Goal: Complete application form

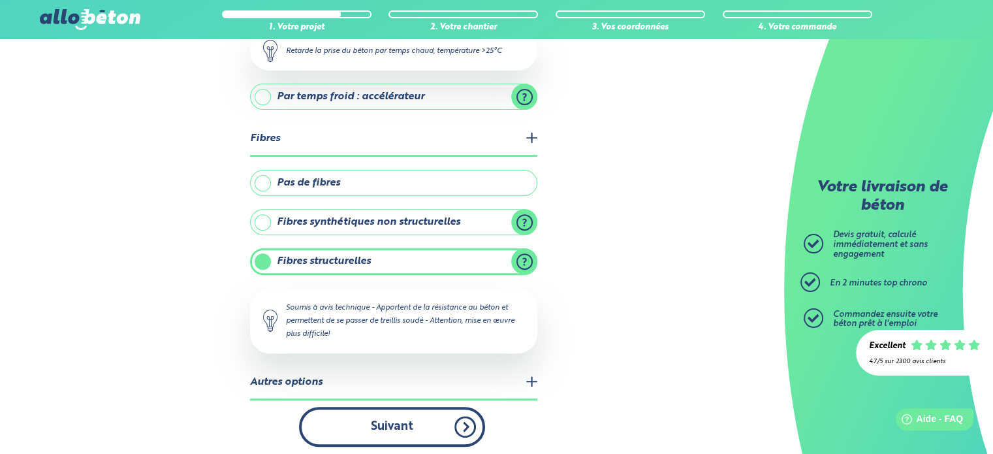
click at [429, 417] on button "Suivant" at bounding box center [392, 427] width 186 height 40
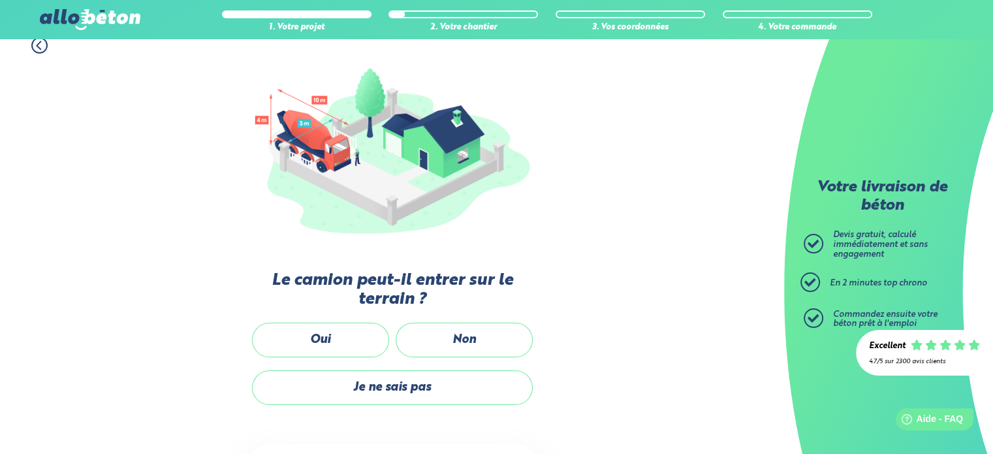
scroll to position [171, 0]
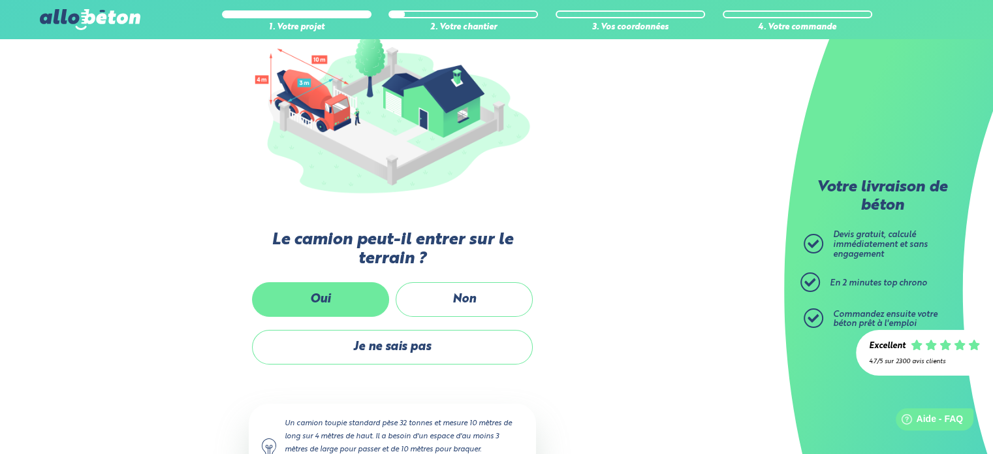
click at [313, 297] on label "Oui" at bounding box center [320, 299] width 137 height 35
click at [0, 0] on input "Oui" at bounding box center [0, 0] width 0 height 0
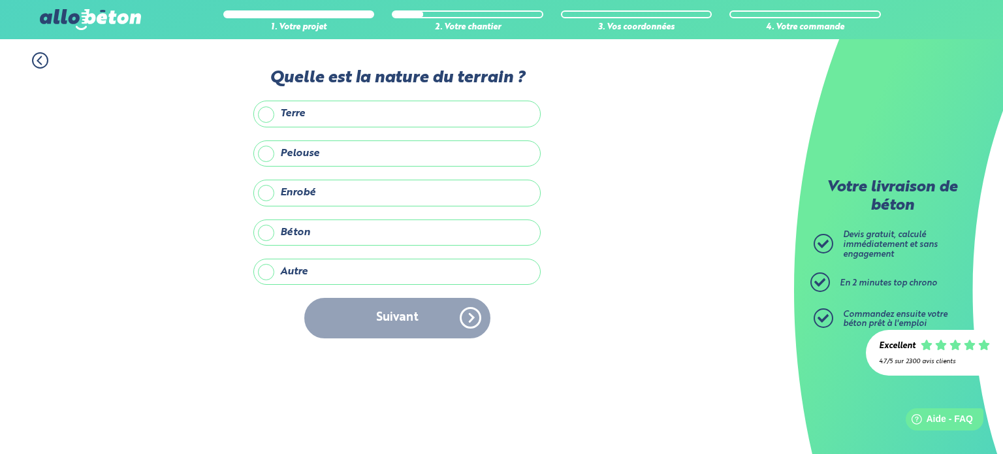
click at [272, 114] on label "Terre" at bounding box center [396, 114] width 287 height 26
click at [0, 0] on input "Terre" at bounding box center [0, 0] width 0 height 0
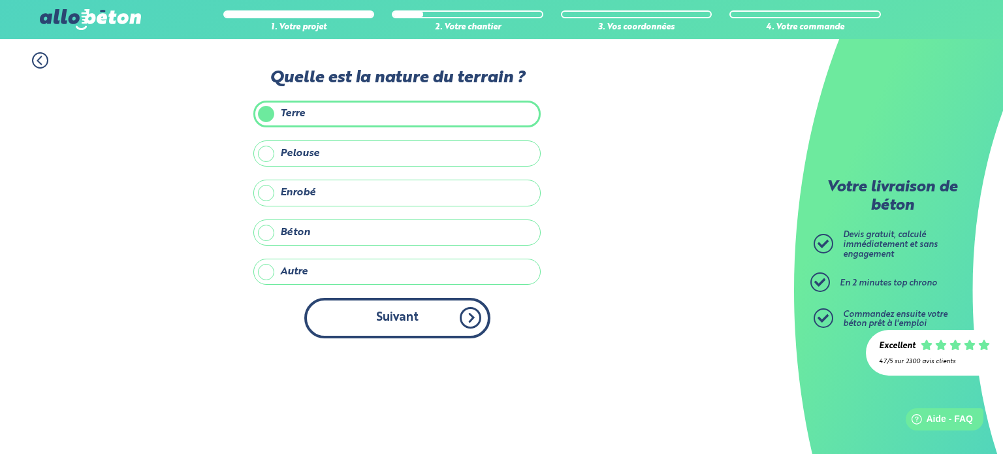
click at [394, 313] on button "Suivant" at bounding box center [397, 318] width 186 height 40
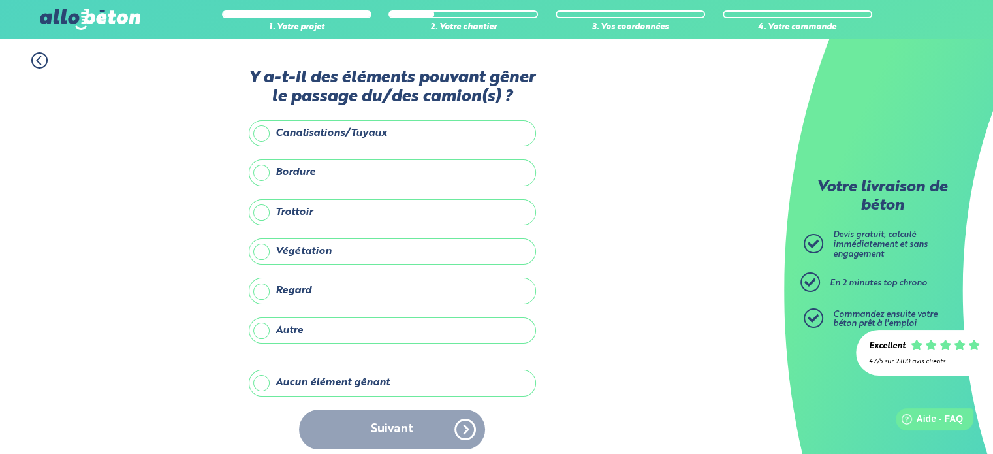
click at [400, 417] on div "Suivant" at bounding box center [392, 430] width 287 height 40
drag, startPoint x: 406, startPoint y: 423, endPoint x: 393, endPoint y: 403, distance: 23.7
click at [407, 423] on div "Suivant" at bounding box center [392, 430] width 287 height 40
click at [351, 370] on label "Aucun élément gênant" at bounding box center [392, 383] width 287 height 26
click at [0, 0] on input "Aucun élément gênant" at bounding box center [0, 0] width 0 height 0
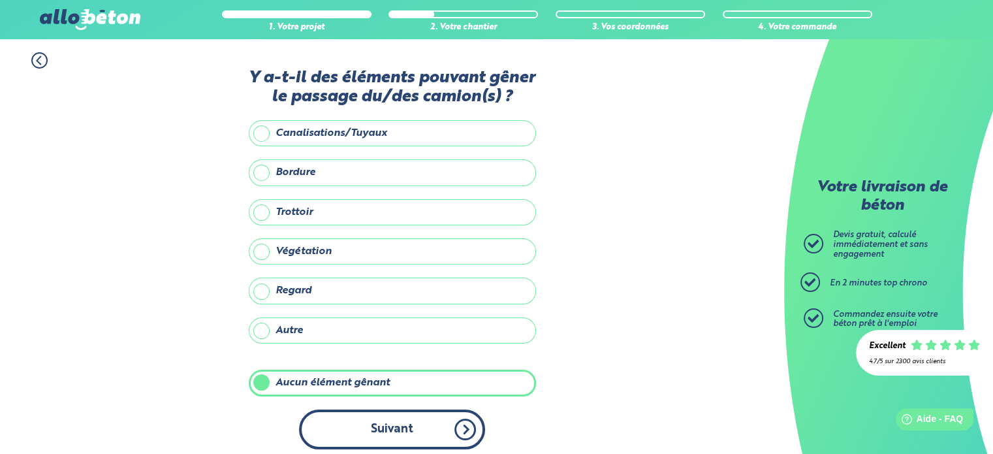
click at [379, 410] on button "Suivant" at bounding box center [392, 430] width 186 height 40
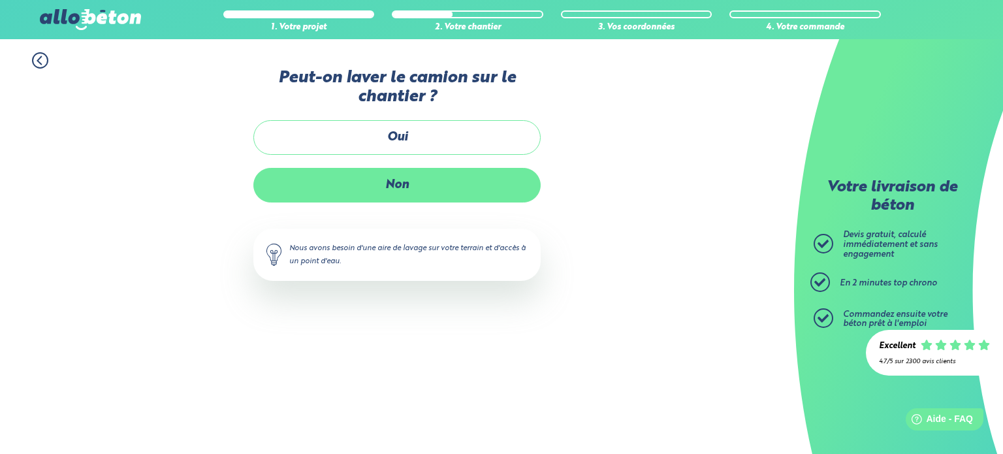
click at [377, 184] on label "Non" at bounding box center [396, 185] width 287 height 35
click at [0, 0] on input "Non" at bounding box center [0, 0] width 0 height 0
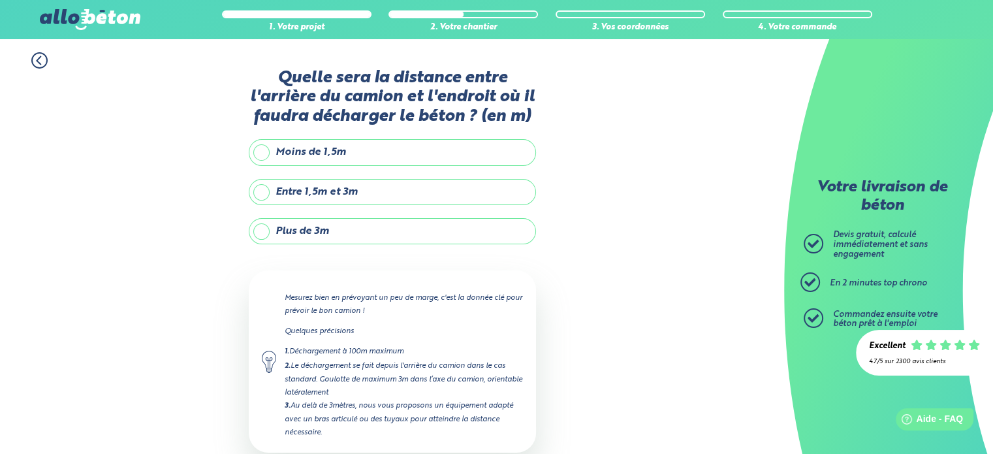
click at [382, 191] on label "Entre 1,5m et 3m" at bounding box center [392, 192] width 287 height 26
click at [0, 0] on input "Entre 1,5m et 3m" at bounding box center [0, 0] width 0 height 0
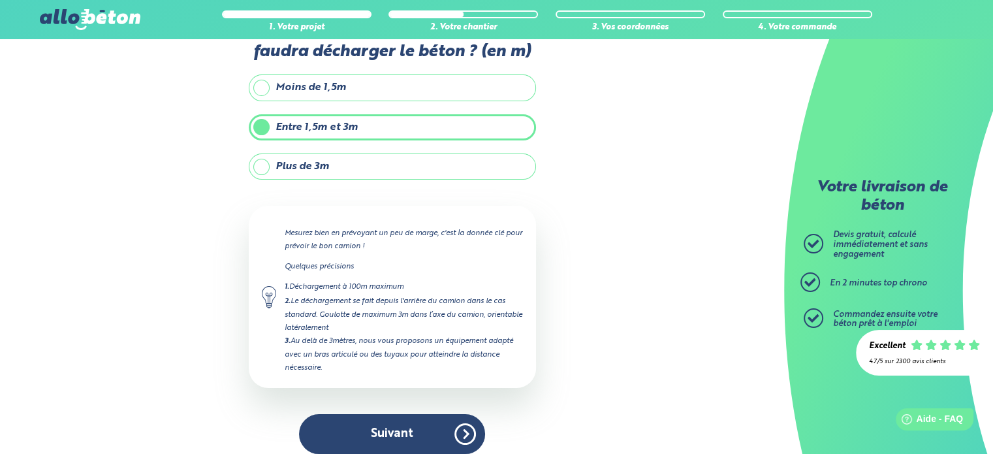
scroll to position [74, 0]
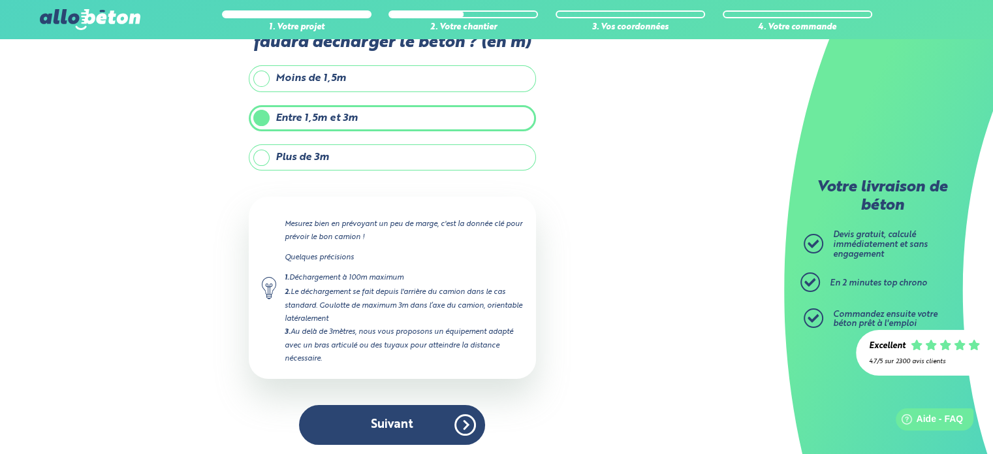
click at [333, 157] on label "Plus de 3m" at bounding box center [392, 157] width 287 height 26
click at [0, 0] on input "Plus de 3m" at bounding box center [0, 0] width 0 height 0
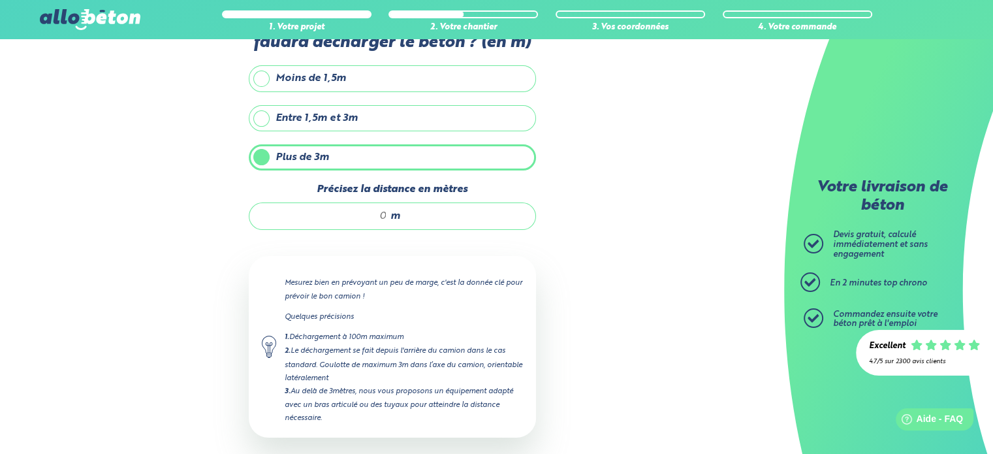
click at [359, 214] on input "Précisez la distance en mètres" at bounding box center [325, 216] width 125 height 13
type input "5"
click at [600, 287] on div "1. Votre projet 2. Votre chantier 3. Vos coordonnées 4. Votre commande Quelle s…" at bounding box center [392, 241] width 784 height 552
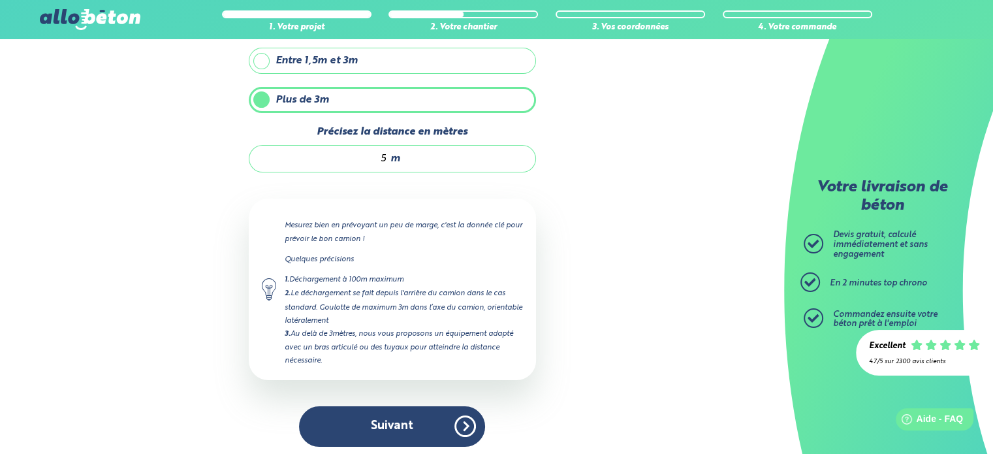
scroll to position [133, 0]
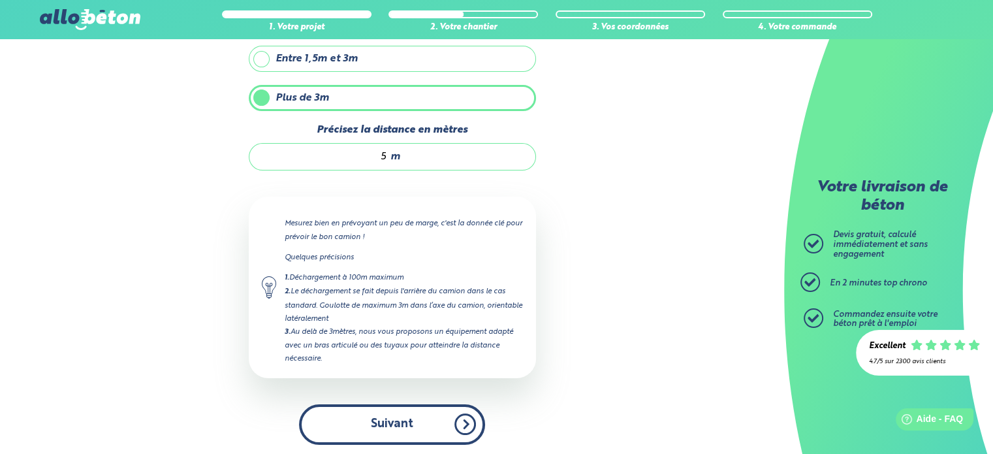
click at [389, 408] on button "Suivant" at bounding box center [392, 424] width 186 height 40
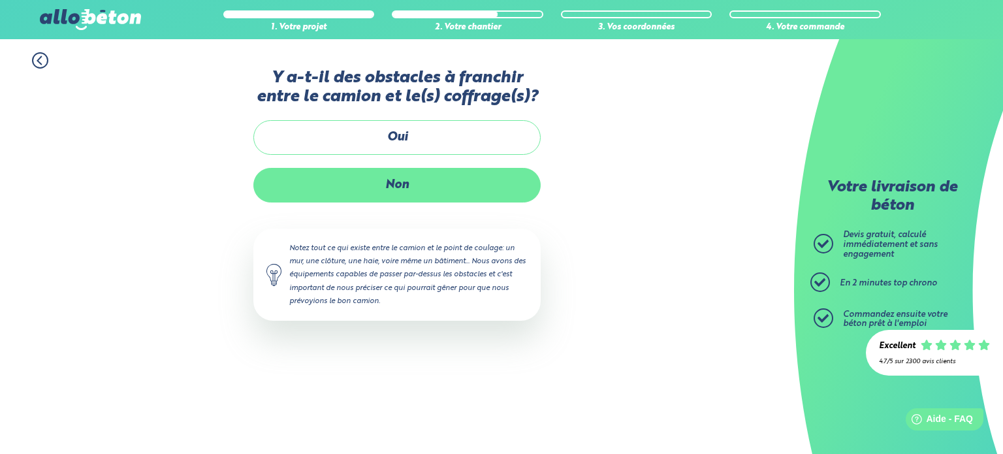
click at [387, 187] on label "Non" at bounding box center [396, 185] width 287 height 35
click at [0, 0] on input "Non" at bounding box center [0, 0] width 0 height 0
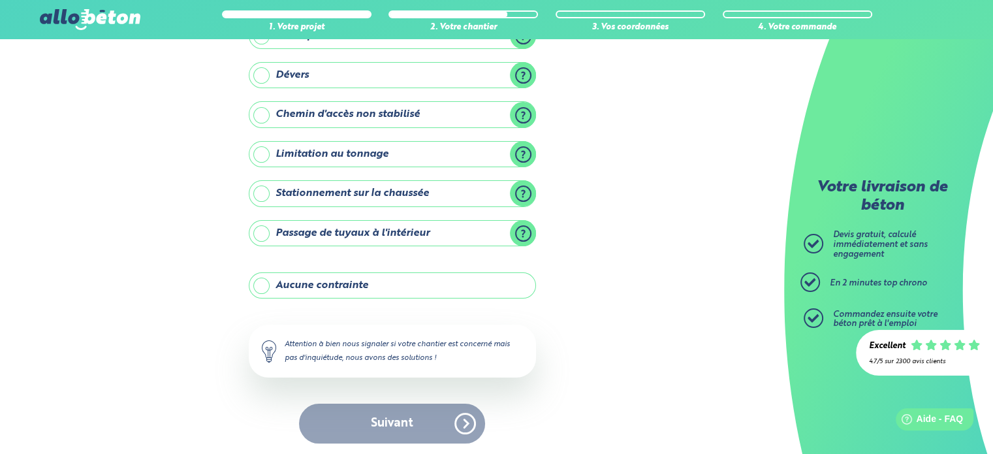
scroll to position [149, 0]
click at [377, 222] on label "Passage de tuyaux à l'intérieur" at bounding box center [392, 233] width 287 height 26
click at [0, 0] on input "Passage de tuyaux à l'intérieur" at bounding box center [0, 0] width 0 height 0
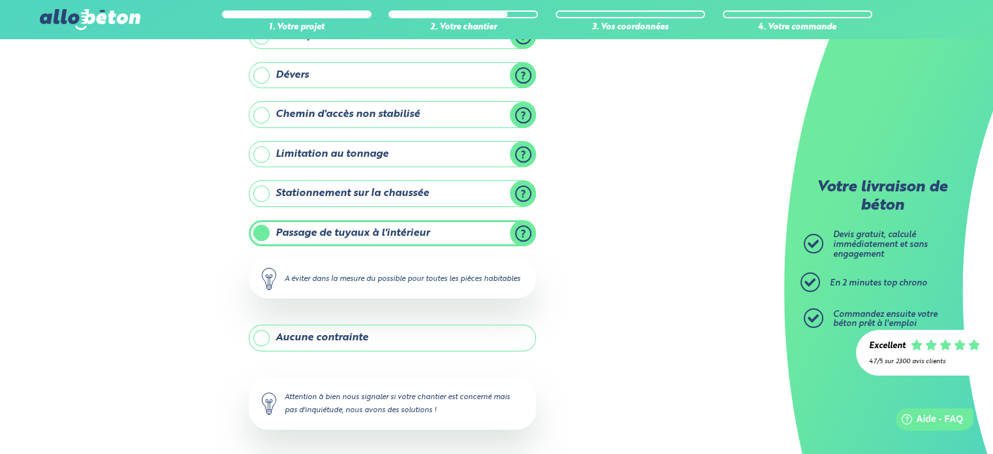
click at [377, 225] on label "Passage de tuyaux à l'intérieur" at bounding box center [392, 233] width 287 height 26
click at [0, 0] on input "Passage de tuyaux à l'intérieur" at bounding box center [0, 0] width 0 height 0
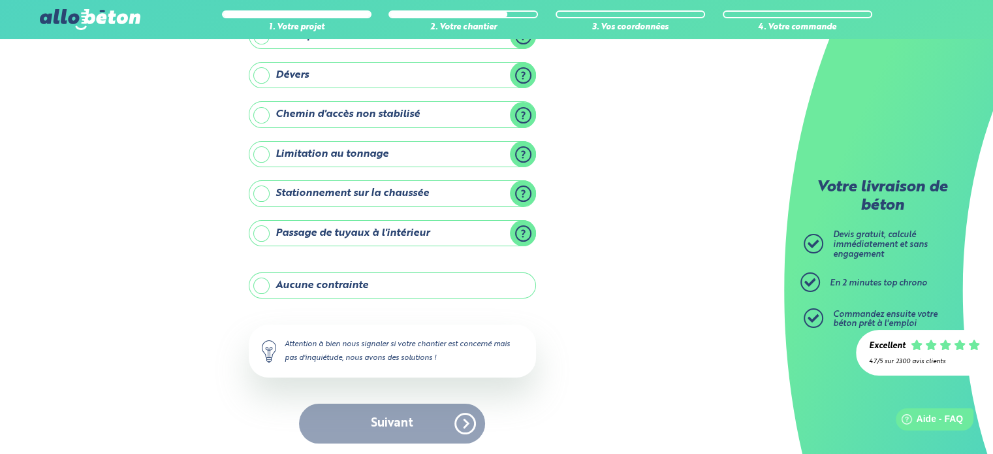
click at [349, 283] on label "Aucune contrainte" at bounding box center [392, 285] width 287 height 26
click at [0, 0] on input "Aucune contrainte" at bounding box center [0, 0] width 0 height 0
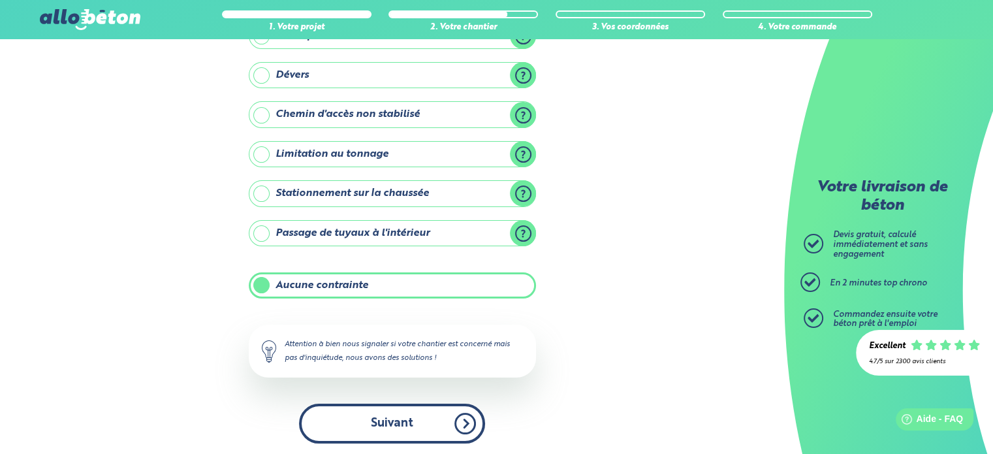
click at [390, 404] on button "Suivant" at bounding box center [392, 424] width 186 height 40
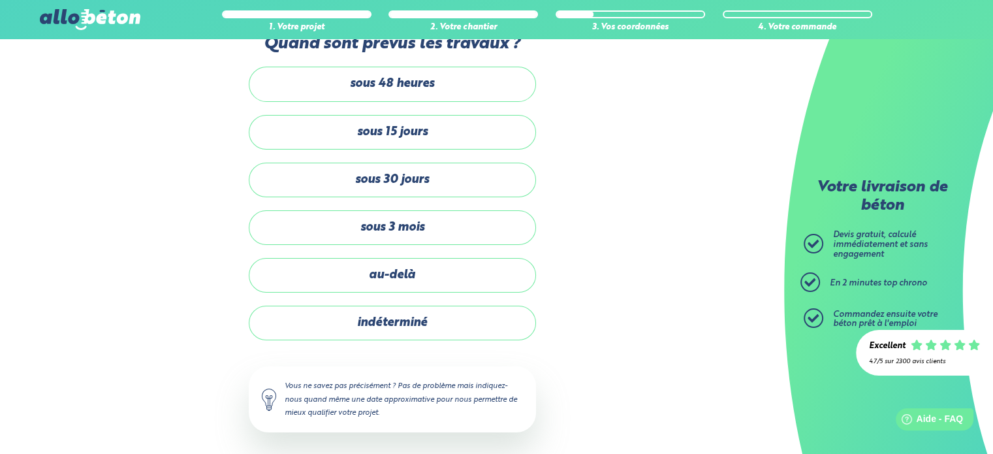
scroll to position [37, 0]
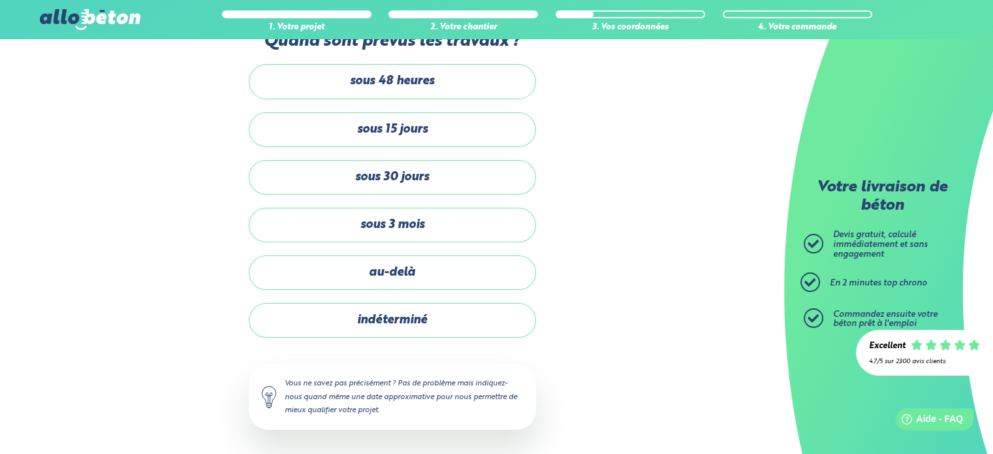
click at [338, 347] on div "Quand sont prévus les travaux ? sous 48 heures sous 15 jours sous 30 jours sous…" at bounding box center [392, 244] width 287 height 424
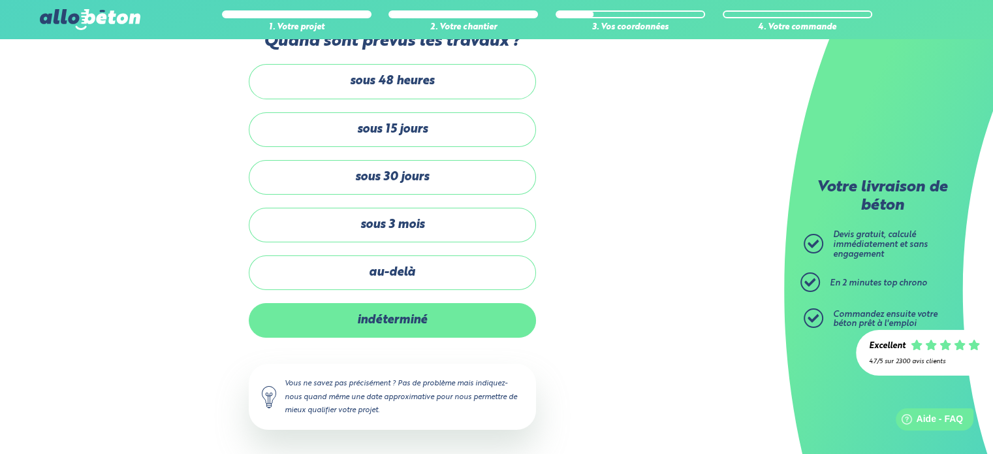
click at [362, 334] on label "indéterminé" at bounding box center [392, 320] width 287 height 35
click at [0, 0] on input "indéterminé" at bounding box center [0, 0] width 0 height 0
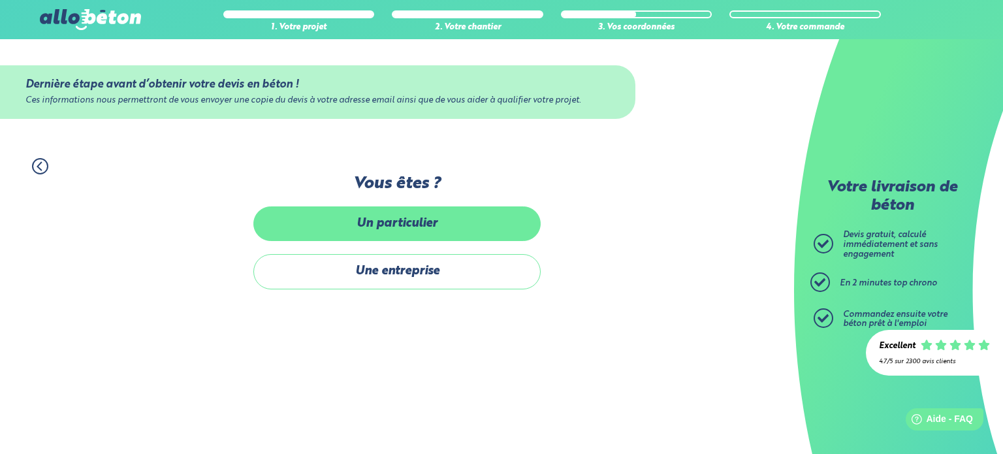
click at [379, 224] on label "Un particulier" at bounding box center [396, 223] width 287 height 35
click at [0, 0] on input "Un particulier" at bounding box center [0, 0] width 0 height 0
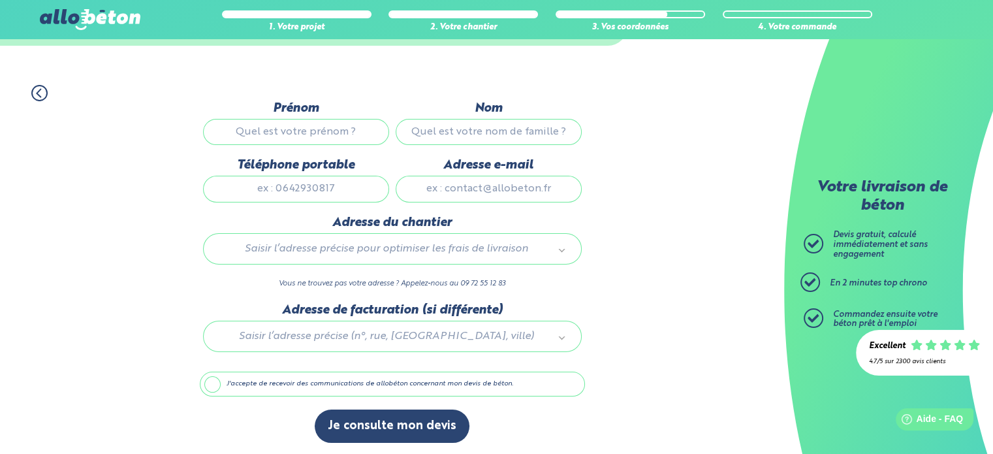
scroll to position [73, 0]
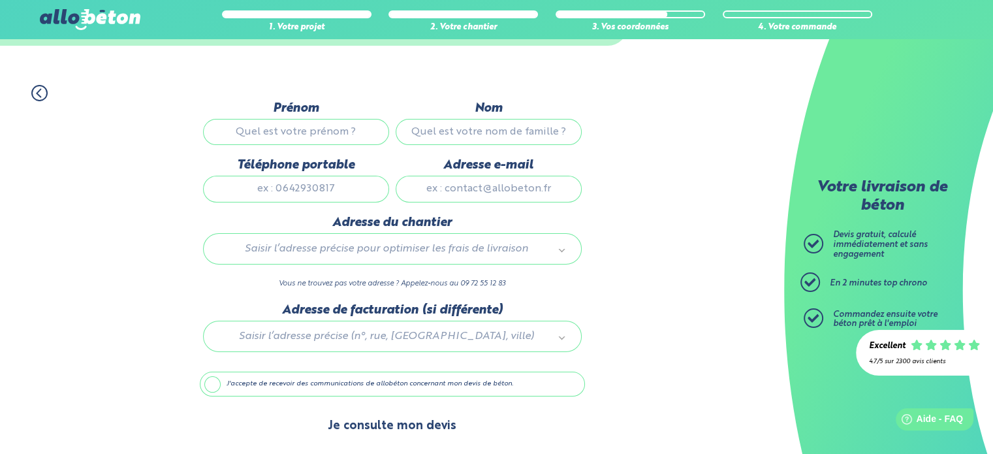
click at [362, 423] on button "Je consulte mon devis" at bounding box center [392, 426] width 155 height 33
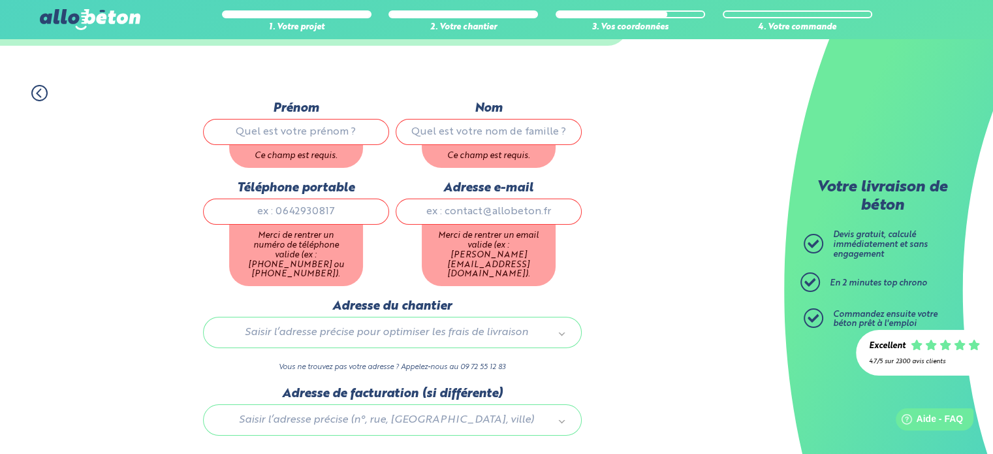
click at [306, 125] on input "Prénom" at bounding box center [296, 132] width 186 height 26
type input "[PERSON_NAME]"
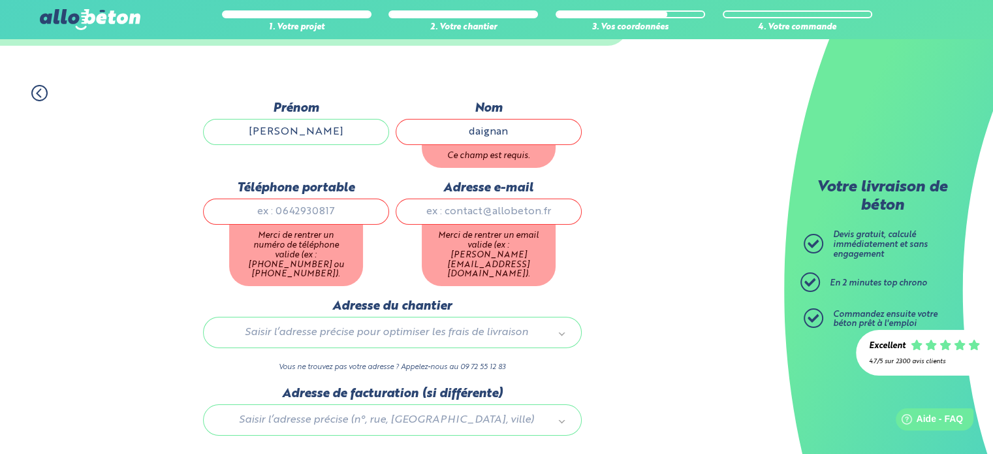
type input "daignan"
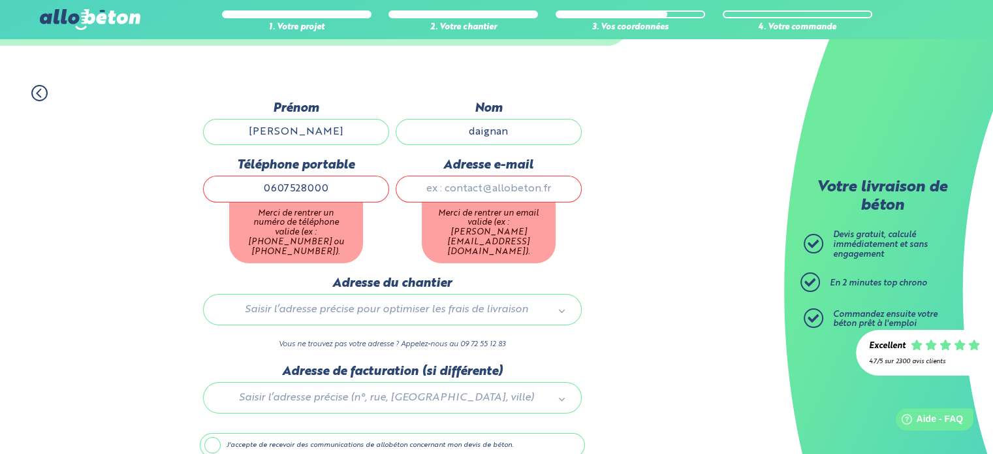
type input "0607528000"
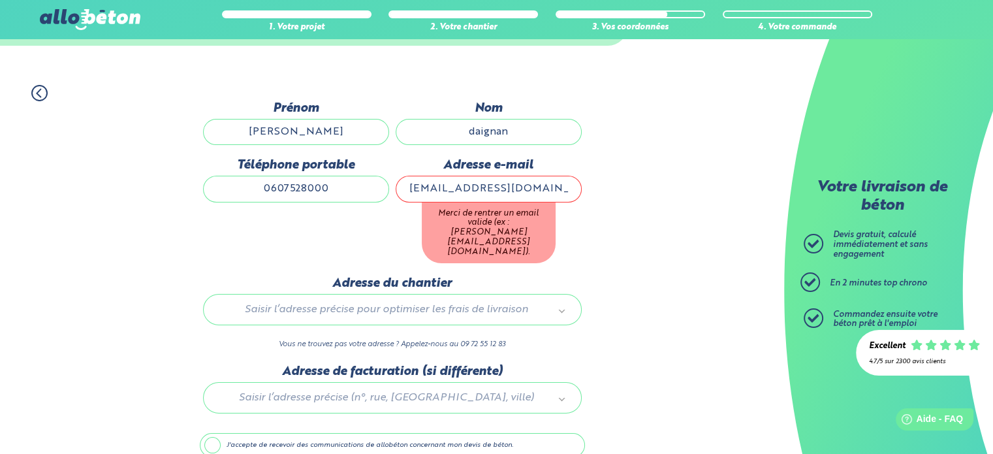
type input "[EMAIL_ADDRESS][DOMAIN_NAME]"
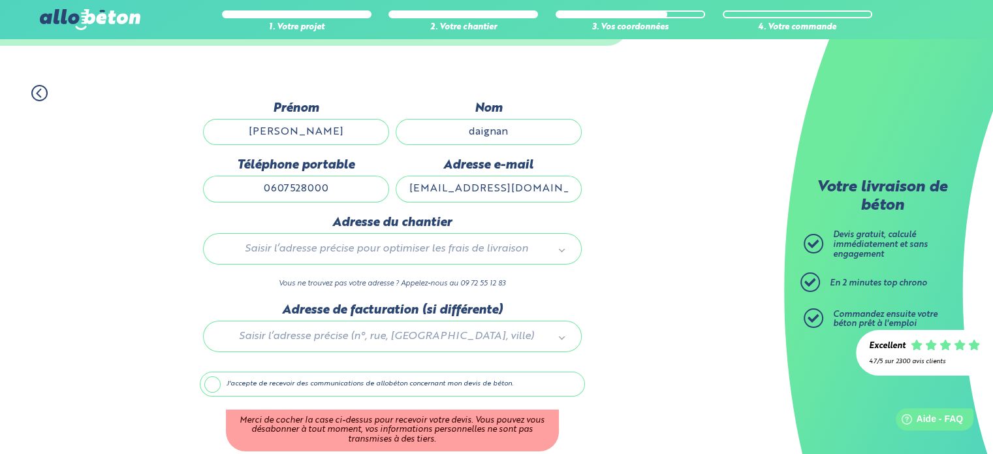
click at [137, 211] on div "1. Votre projet 2. Votre chantier 3. Vos coordonnées 4. Votre commande Dernière…" at bounding box center [392, 291] width 784 height 439
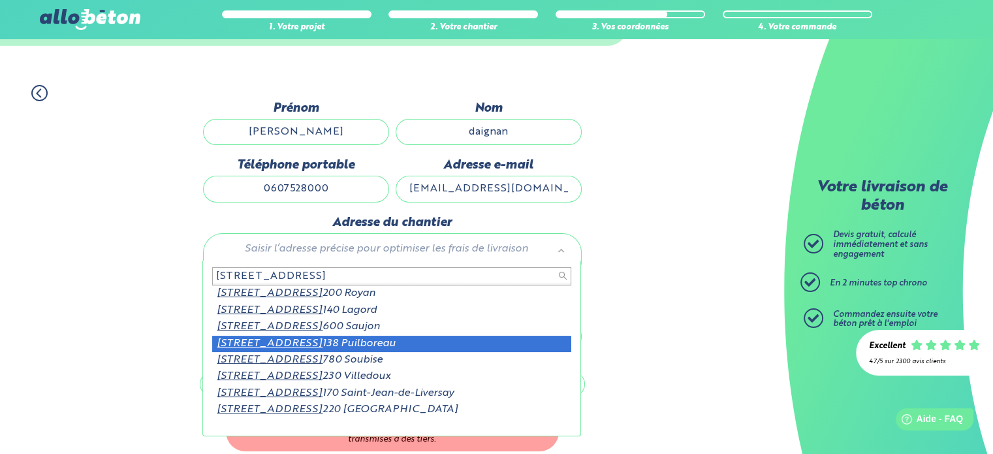
type input "[STREET_ADDRESS]"
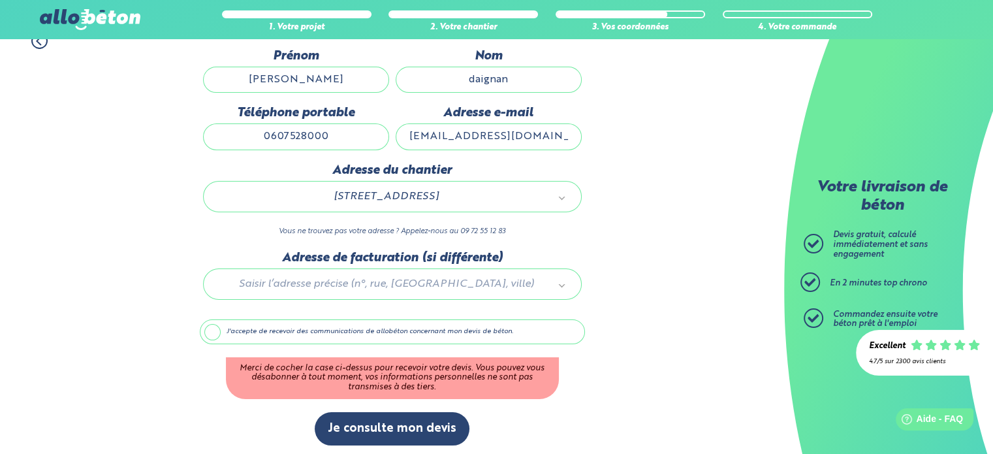
scroll to position [128, 0]
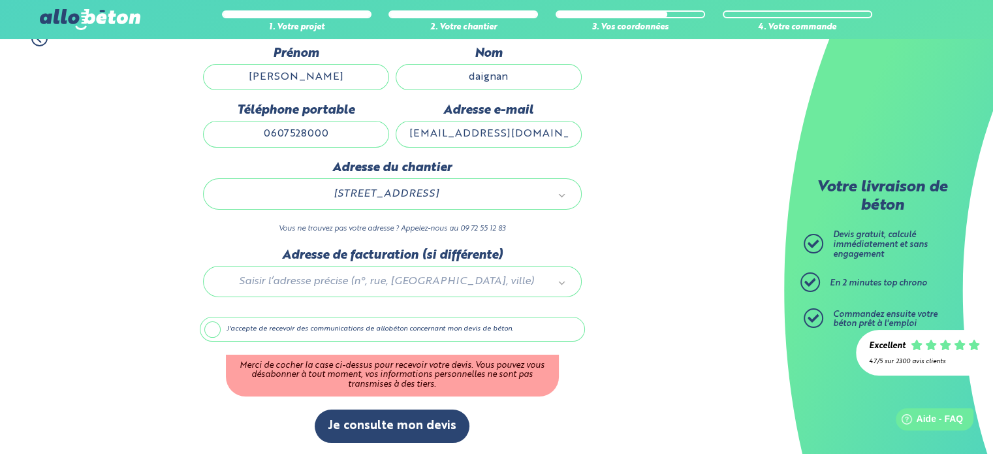
click at [440, 324] on label "J'accepte de recevoir des communications de allobéton concernant mon devis de b…" at bounding box center [392, 329] width 385 height 25
click at [0, 0] on input "J'accepte de recevoir des communications de allobéton concernant mon devis de b…" at bounding box center [0, 0] width 0 height 0
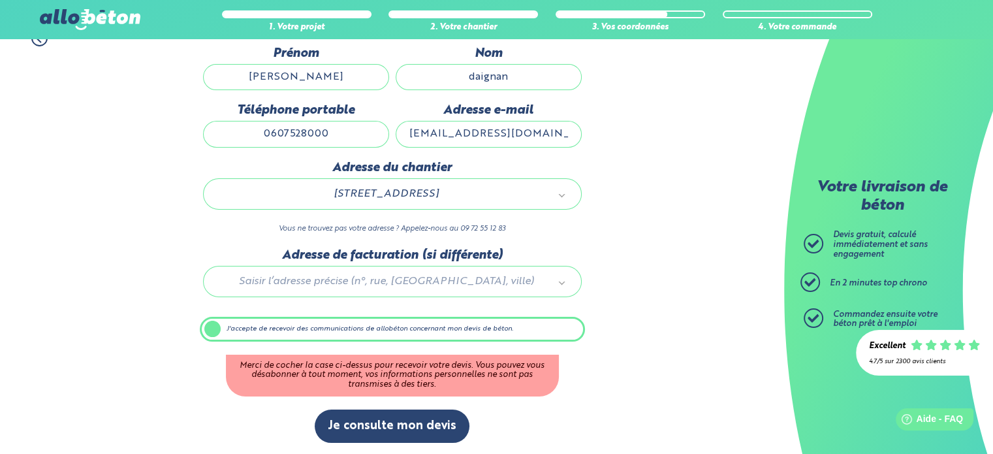
scroll to position [73, 0]
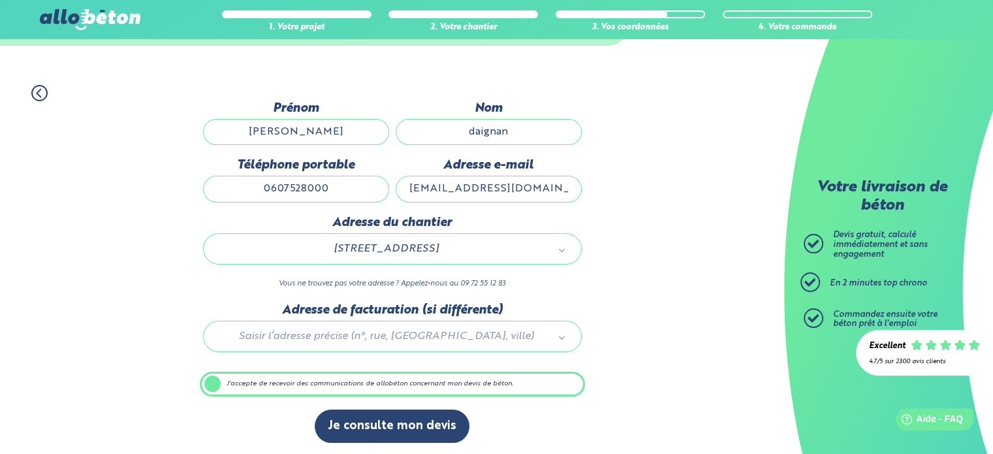
click at [249, 374] on label "J'accepte de recevoir des communications de allobéton concernant mon devis de b…" at bounding box center [392, 384] width 385 height 25
click at [0, 0] on input "J'accepte de recevoir des communications de allobéton concernant mon devis de b…" at bounding box center [0, 0] width 0 height 0
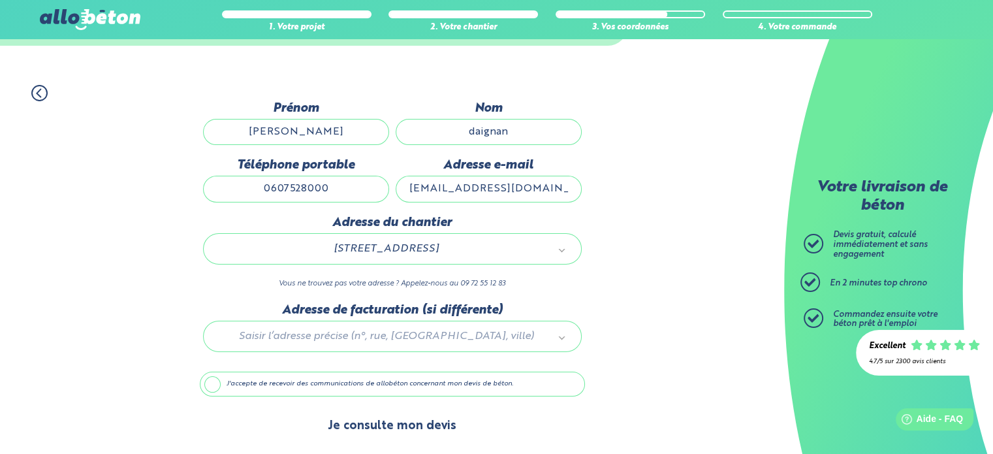
click at [347, 418] on button "Je consulte mon devis" at bounding box center [392, 426] width 155 height 33
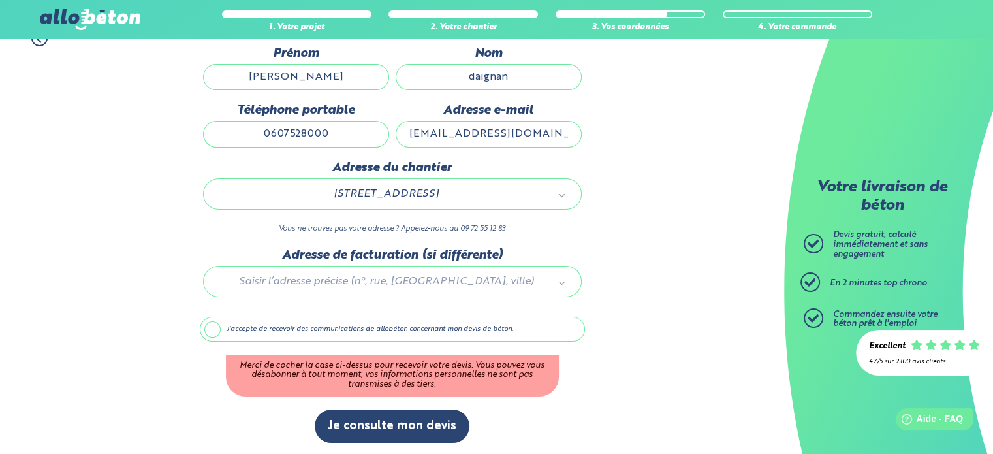
click at [408, 330] on label "J'accepte de recevoir des communications de allobéton concernant mon devis de b…" at bounding box center [392, 329] width 385 height 25
click at [0, 0] on input "J'accepte de recevoir des communications de allobéton concernant mon devis de b…" at bounding box center [0, 0] width 0 height 0
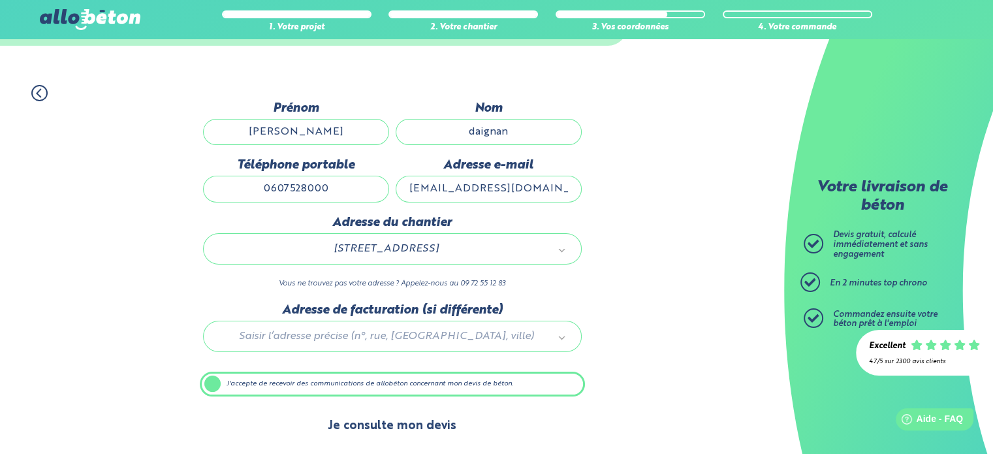
click at [379, 419] on button "Je consulte mon devis" at bounding box center [392, 426] width 155 height 33
